Goal: Task Accomplishment & Management: Manage account settings

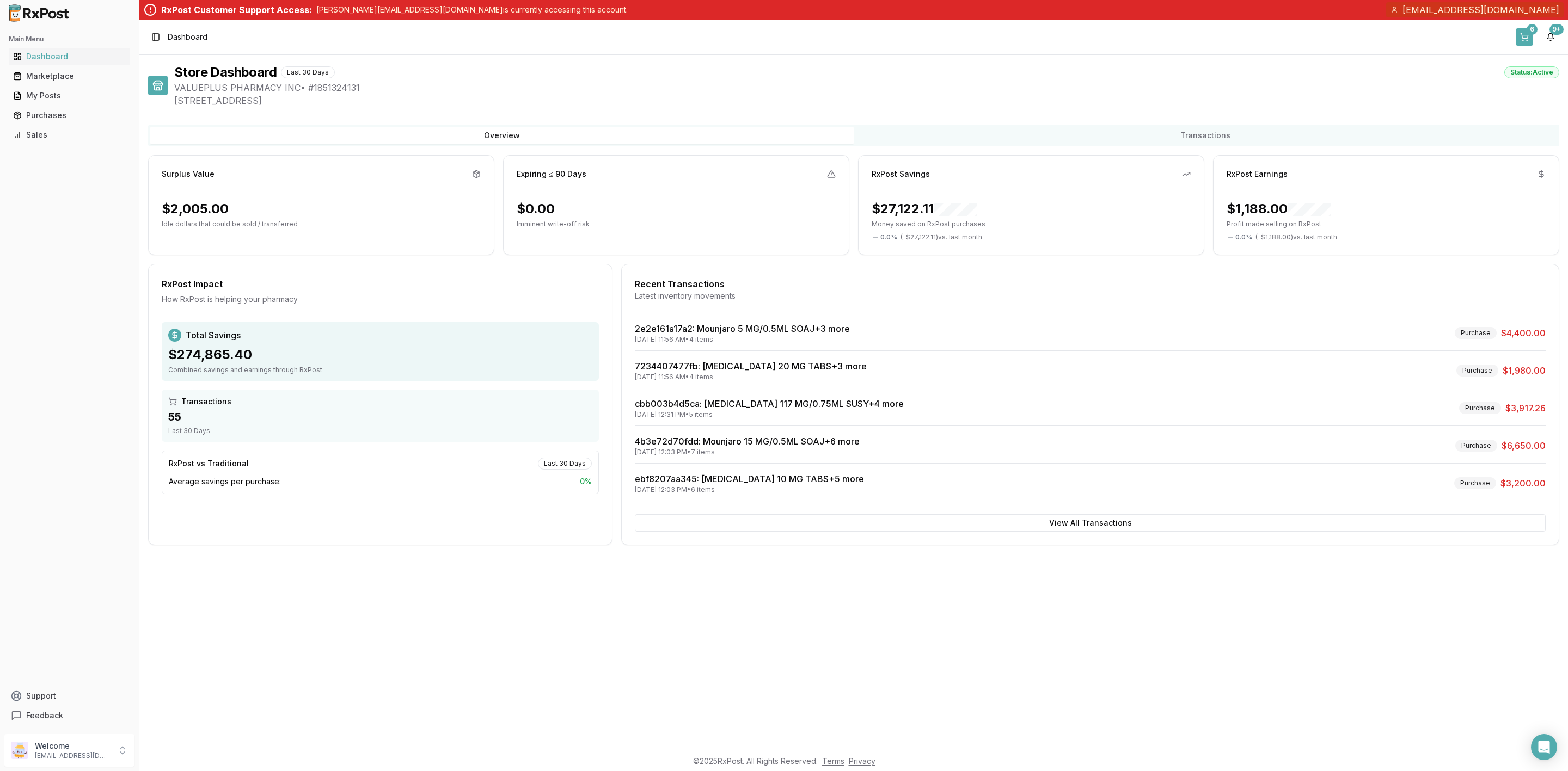
click at [1526, 38] on button "6" at bounding box center [1525, 37] width 18 height 18
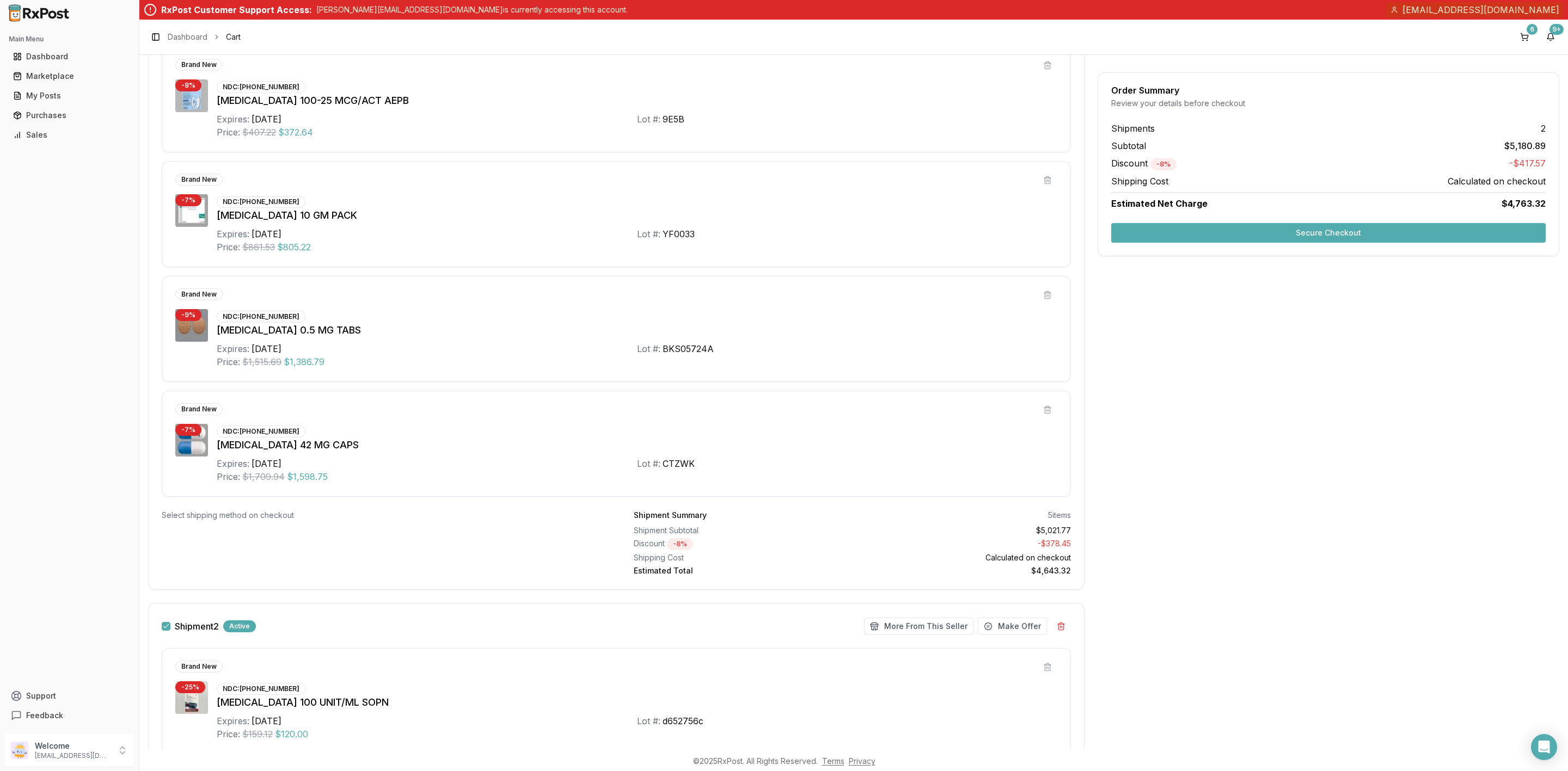
scroll to position [490, 0]
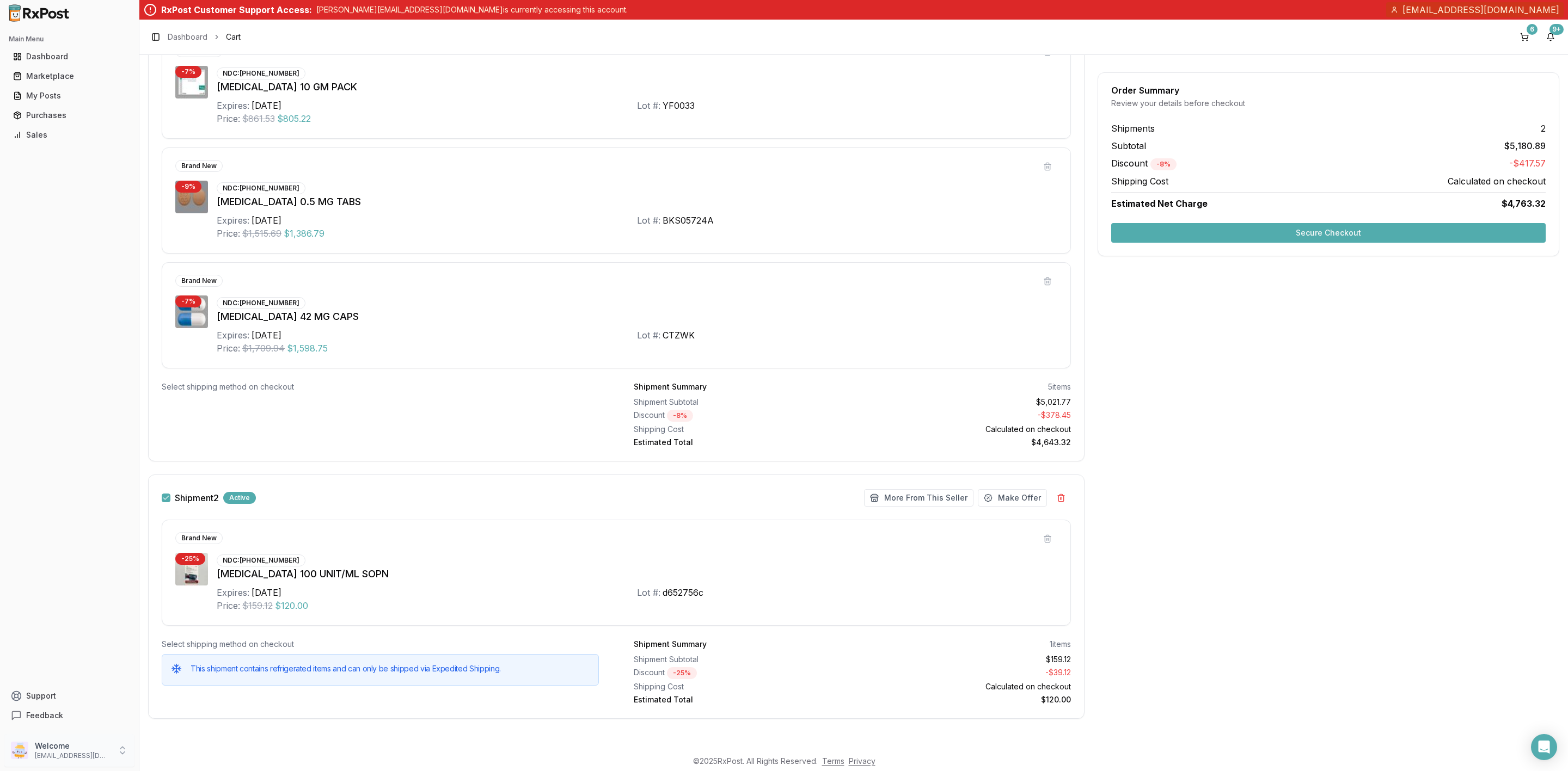
click at [61, 751] on p "Welcome" at bounding box center [73, 746] width 76 height 11
click at [165, 755] on span "Sign Out" at bounding box center [197, 752] width 103 height 11
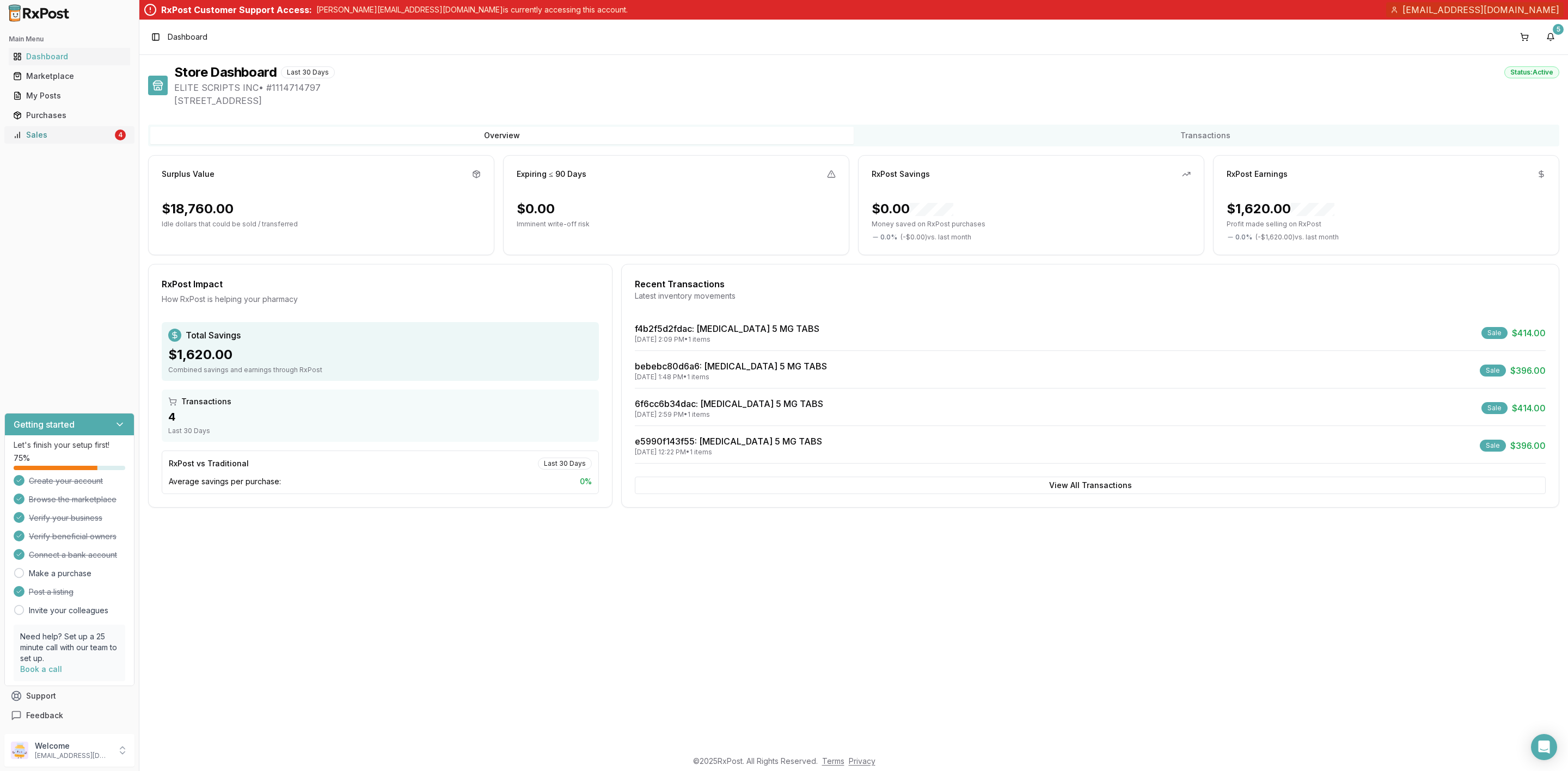
click at [48, 141] on link "Sales 4" at bounding box center [69, 135] width 121 height 20
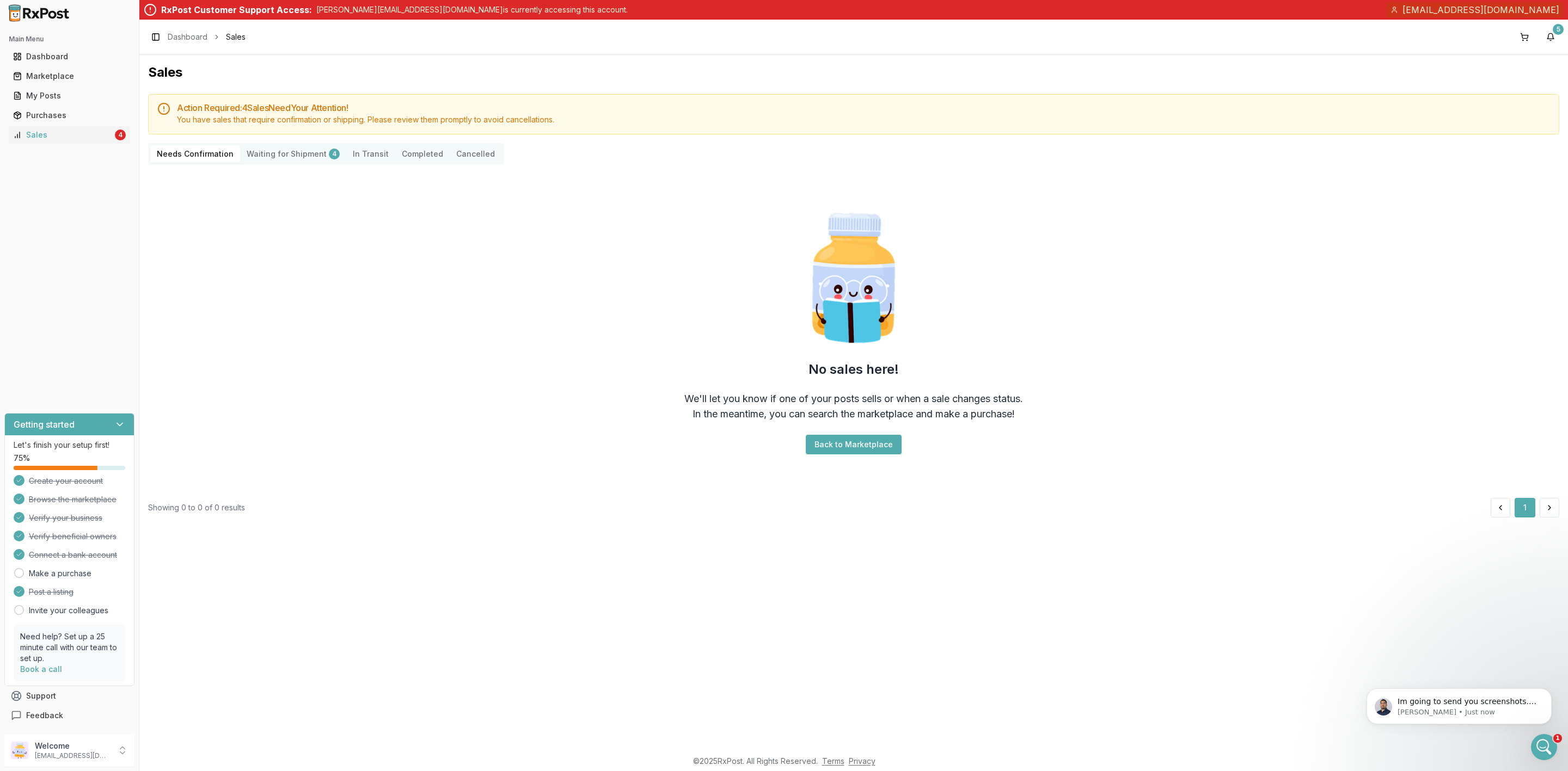
click at [281, 157] on Shipment "Waiting for Shipment 4" at bounding box center [293, 154] width 106 height 18
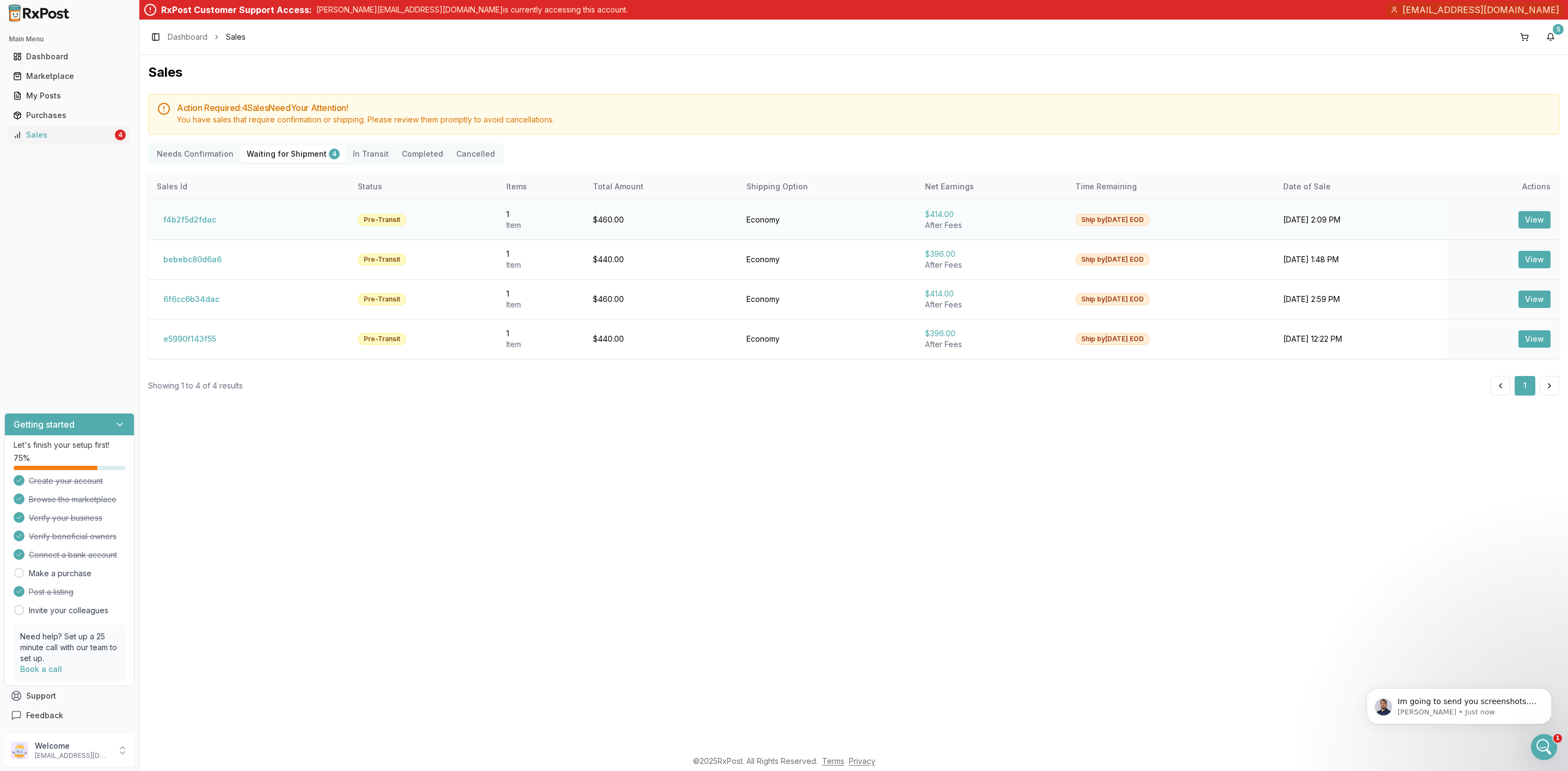
click at [1540, 229] on td "View" at bounding box center [1503, 220] width 112 height 40
click at [1539, 223] on button "View" at bounding box center [1534, 220] width 32 height 18
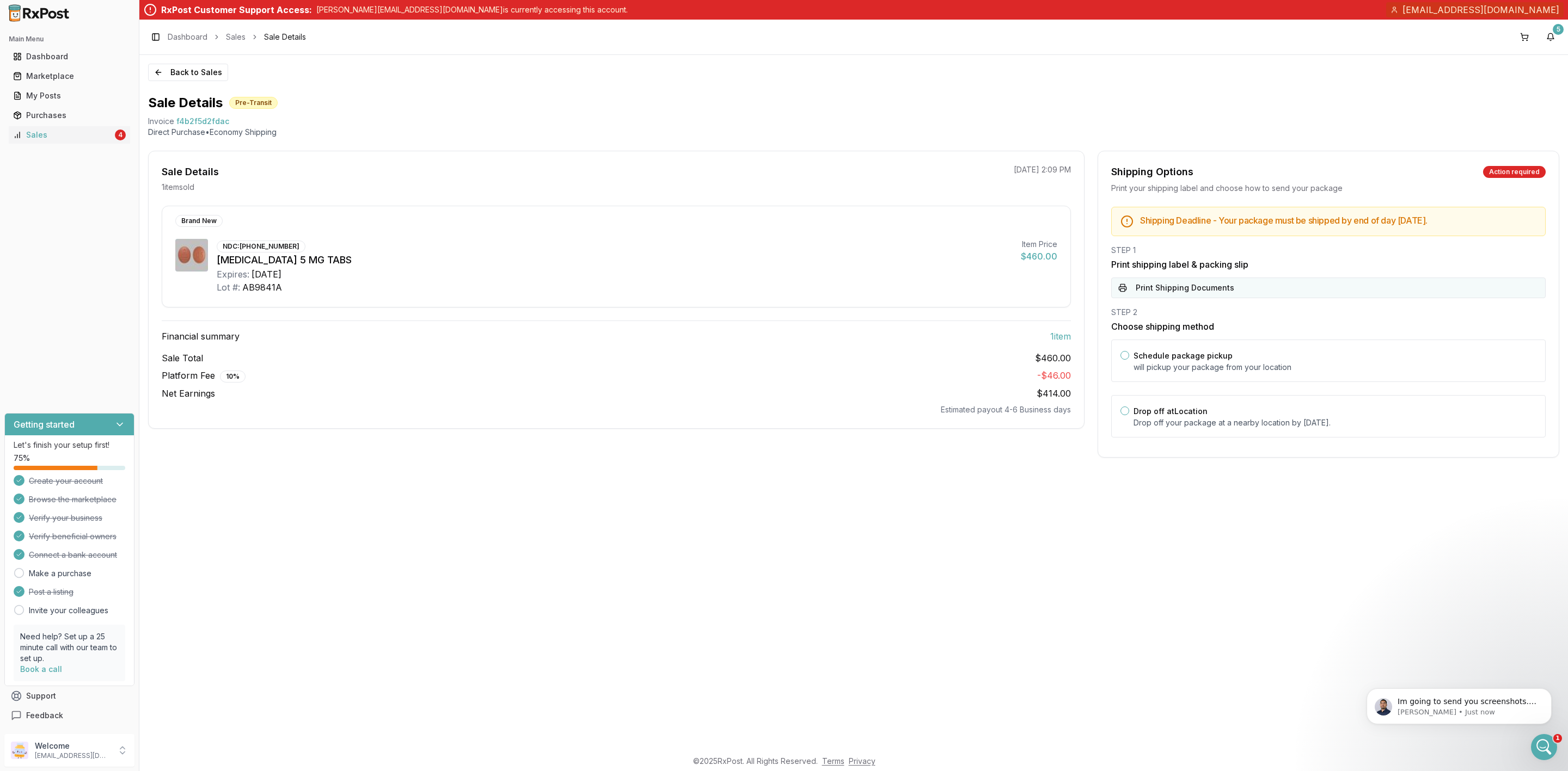
click at [1217, 281] on button "Print Shipping Documents" at bounding box center [1328, 287] width 434 height 20
click at [1266, 288] on button "Print Shipping Documents" at bounding box center [1328, 287] width 434 height 20
click at [167, 65] on button "Back to Sales" at bounding box center [188, 72] width 80 height 18
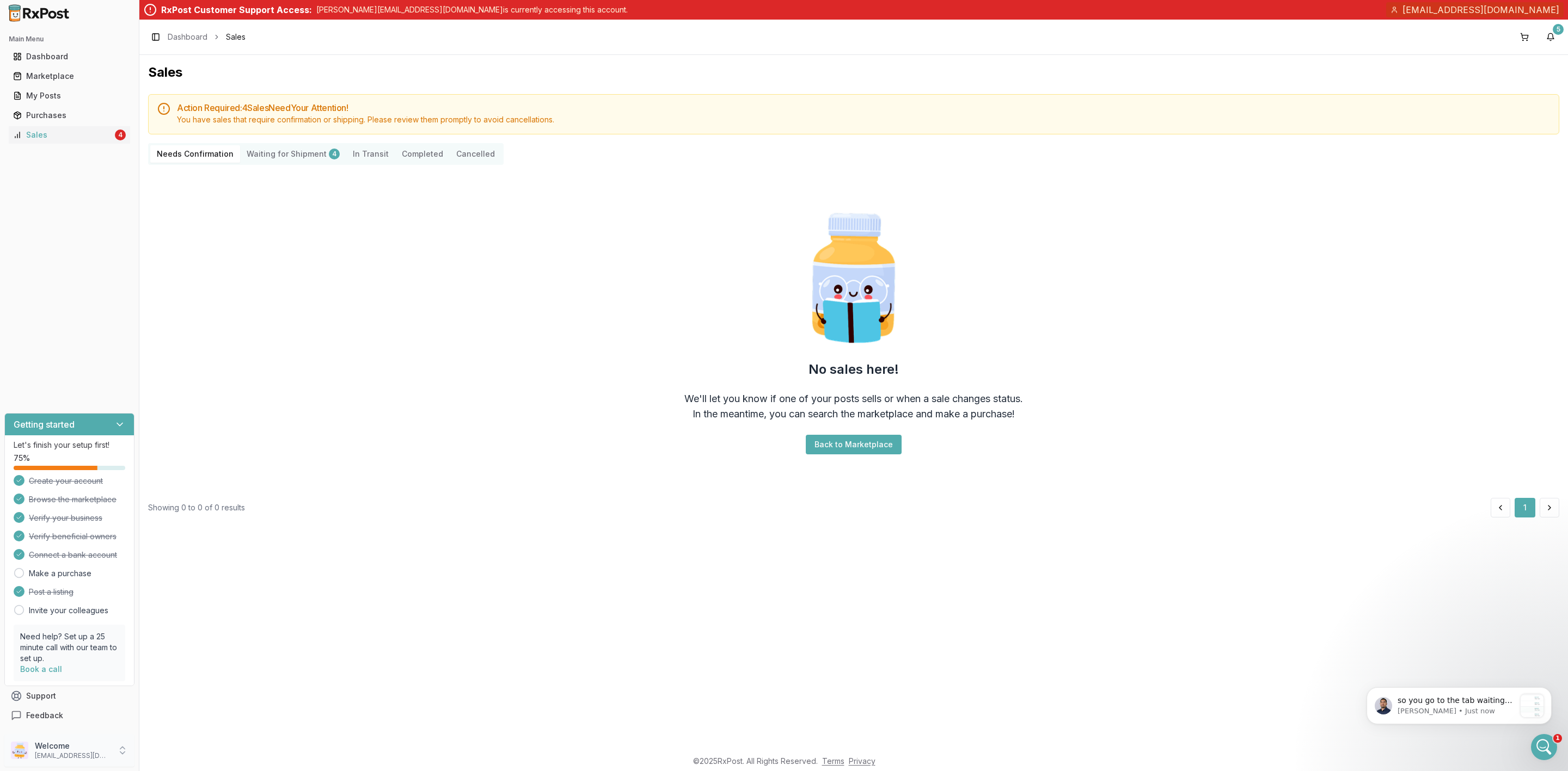
click at [76, 756] on p "elitescripts13808@gmail.com" at bounding box center [73, 755] width 76 height 9
drag, startPoint x: 159, startPoint y: 756, endPoint x: 165, endPoint y: 729, distance: 27.7
click at [160, 756] on span "Sign Out" at bounding box center [197, 752] width 103 height 11
